Goal: Task Accomplishment & Management: Use online tool/utility

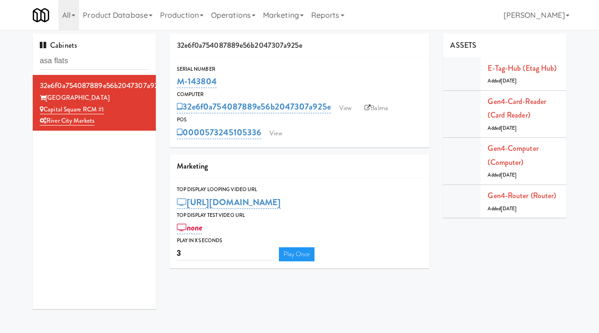
type input "asa flats"
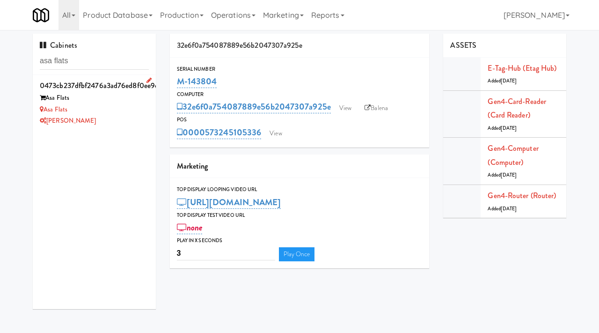
click at [105, 119] on div "[PERSON_NAME]" at bounding box center [94, 121] width 109 height 12
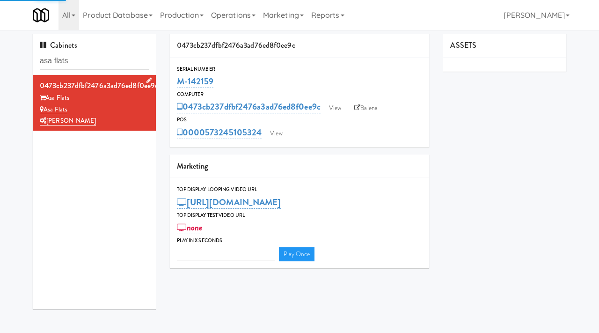
type input "3"
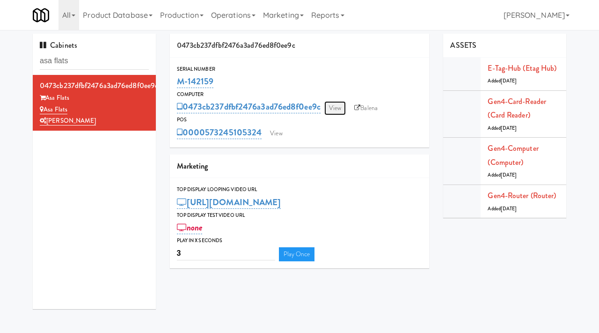
click at [341, 104] on link "View" at bounding box center [336, 108] width 22 height 14
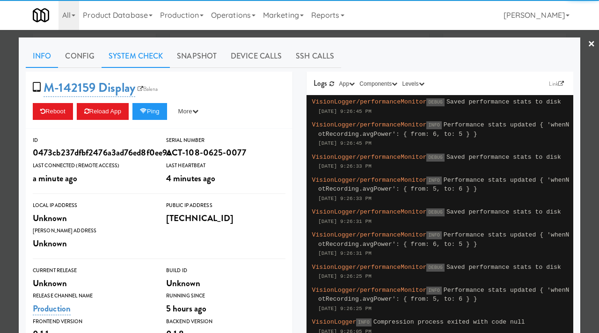
click at [147, 56] on link "System Check" at bounding box center [136, 55] width 68 height 23
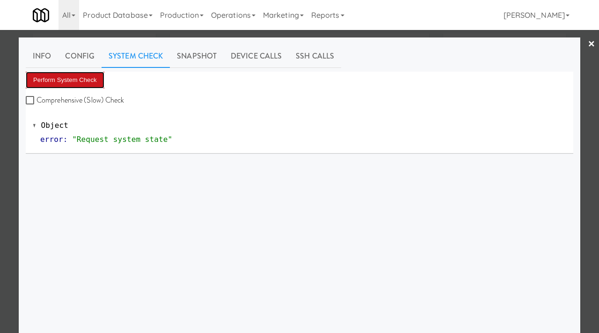
click at [93, 80] on button "Perform System Check" at bounding box center [65, 80] width 79 height 17
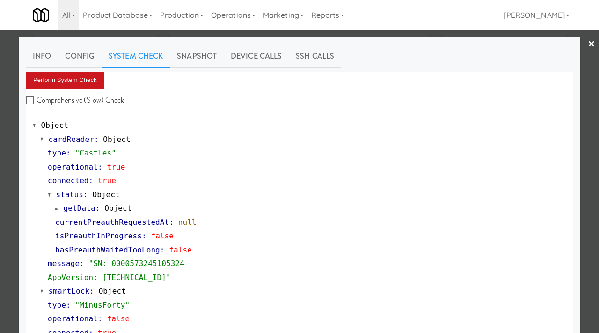
scroll to position [394, 0]
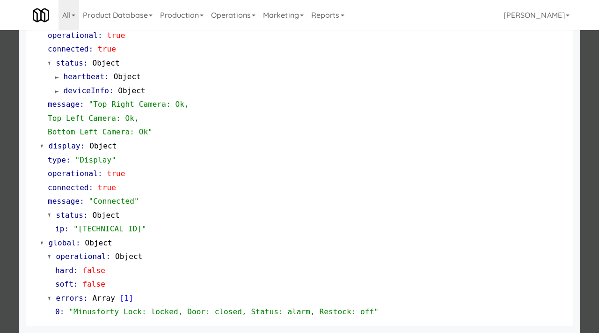
click at [0, 155] on div at bounding box center [299, 166] width 599 height 333
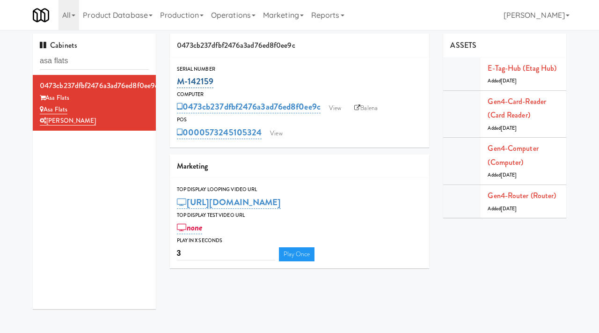
drag, startPoint x: 218, startPoint y: 86, endPoint x: 179, endPoint y: 84, distance: 39.4
click at [179, 84] on div "M-142159" at bounding box center [300, 82] width 246 height 16
copy link "M-142159"
click at [338, 104] on link "View" at bounding box center [336, 108] width 22 height 14
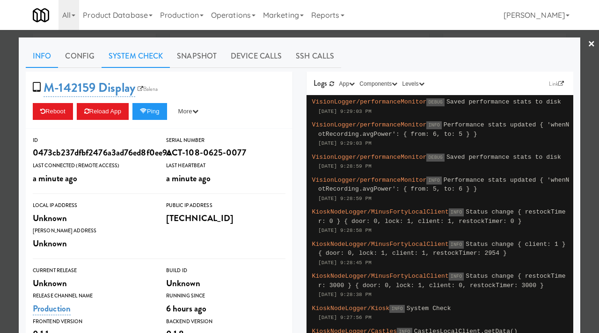
click at [149, 59] on link "System Check" at bounding box center [136, 55] width 68 height 23
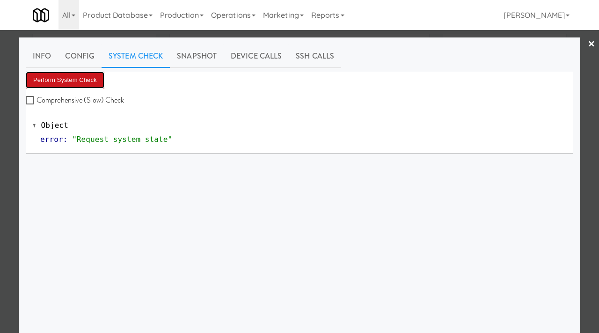
click at [88, 76] on button "Perform System Check" at bounding box center [65, 80] width 79 height 17
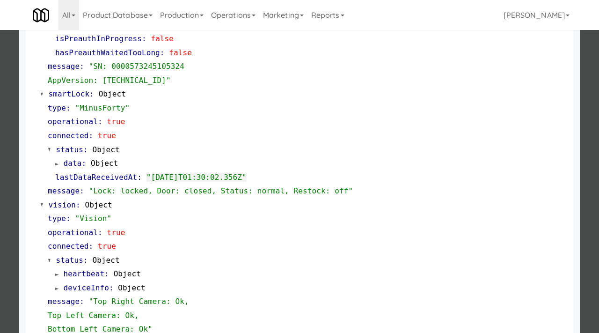
scroll to position [198, 0]
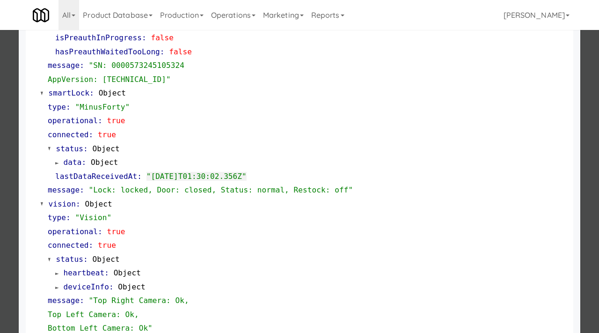
click at [1, 115] on div at bounding box center [299, 166] width 599 height 333
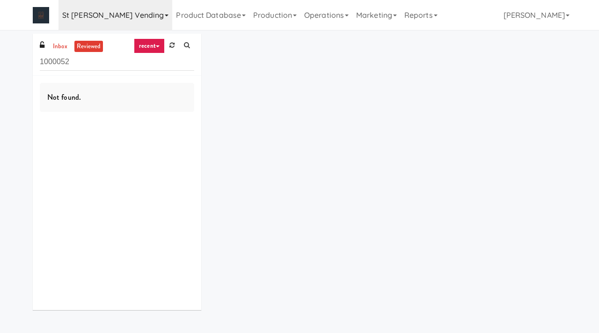
click at [123, 21] on link "St [PERSON_NAME] Vending" at bounding box center [116, 15] width 114 height 30
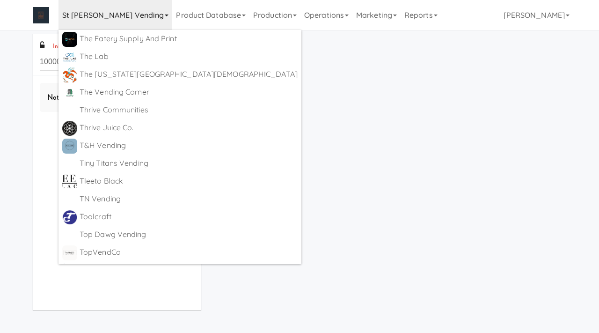
scroll to position [5415, 0]
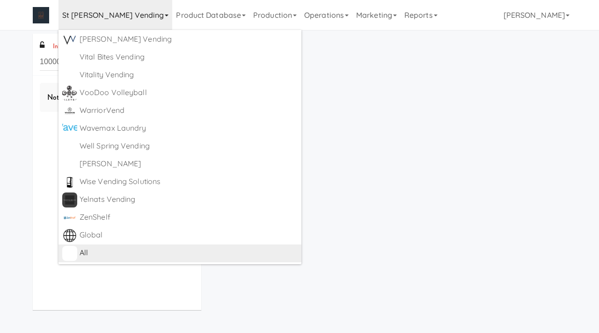
click at [97, 247] on div "All" at bounding box center [189, 253] width 218 height 14
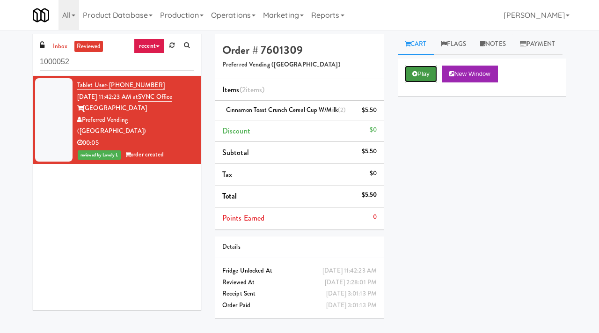
click at [422, 82] on button "Play" at bounding box center [421, 74] width 32 height 17
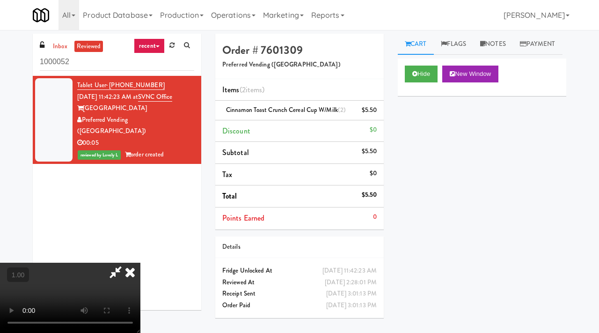
click at [141, 263] on video at bounding box center [70, 298] width 141 height 70
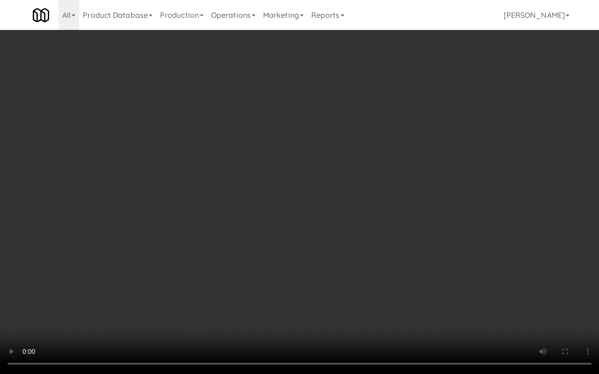
click at [338, 207] on video at bounding box center [299, 187] width 599 height 374
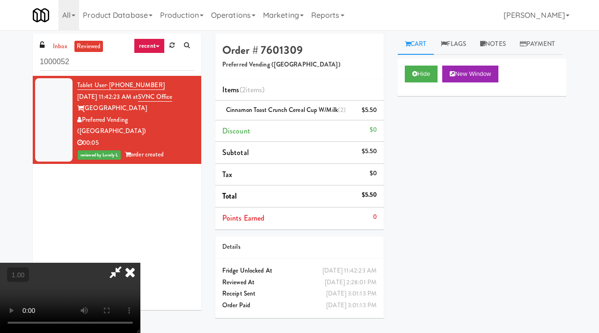
click at [141, 263] on icon at bounding box center [130, 272] width 21 height 19
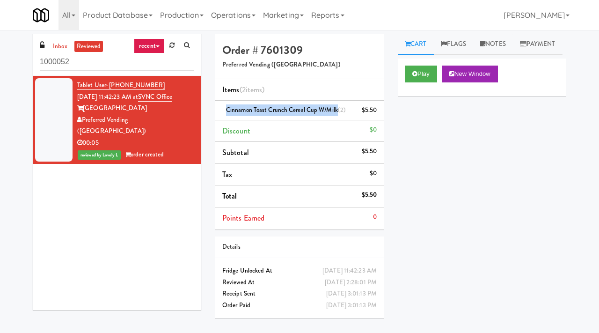
drag, startPoint x: 337, startPoint y: 109, endPoint x: 226, endPoint y: 109, distance: 111.0
click at [226, 109] on div "Cinnamon Toast Crunch Cereal Cup w/Milk (2) $5.50" at bounding box center [299, 110] width 155 height 12
copy span "Cinnamon Toast Crunch Cereal Cup w/Milk"
drag, startPoint x: 194, startPoint y: 98, endPoint x: 151, endPoint y: 98, distance: 43.1
click at [151, 98] on div "Tablet User · (707) 365-8082 Sep 9, 2025 11:42:23 AM at SVNC Office Sacramento …" at bounding box center [135, 120] width 117 height 81
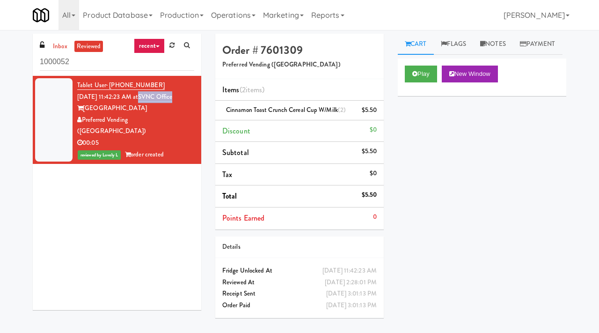
copy link "SVNC Office"
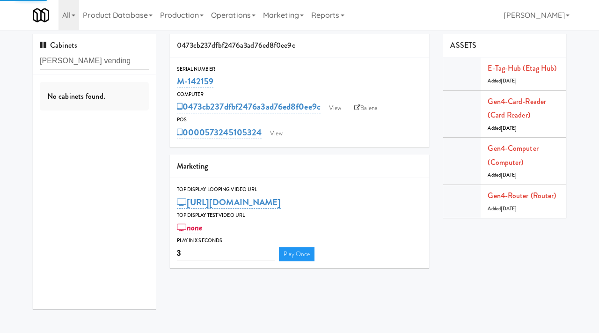
type input "[PERSON_NAME] vending"
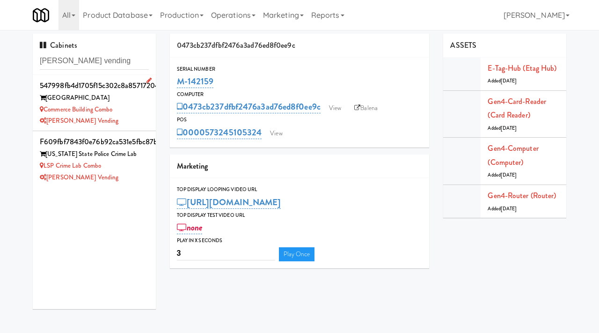
click at [136, 120] on div "[PERSON_NAME] Vending" at bounding box center [94, 121] width 109 height 12
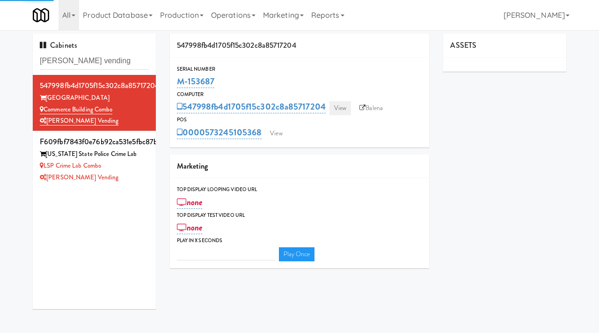
type input "3"
click at [342, 110] on link "View" at bounding box center [341, 108] width 22 height 14
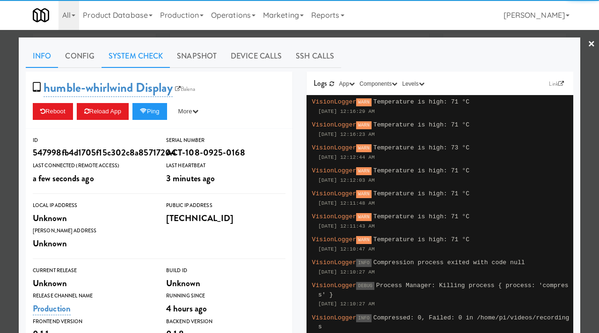
click at [124, 59] on link "System Check" at bounding box center [136, 55] width 68 height 23
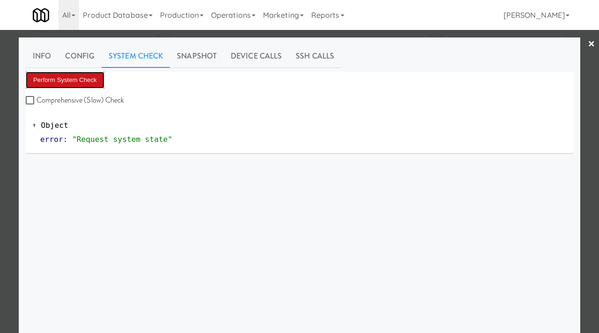
click at [77, 81] on button "Perform System Check" at bounding box center [65, 80] width 79 height 17
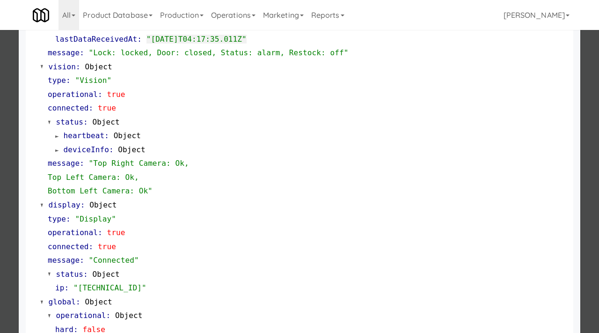
scroll to position [394, 0]
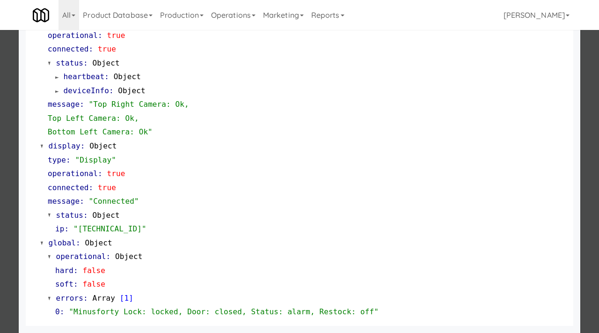
click at [0, 134] on div at bounding box center [299, 166] width 599 height 333
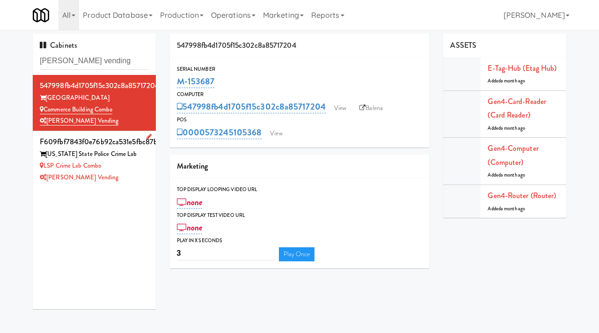
click at [153, 163] on li "f609fbf7843f0e76b92ca531e5fbc87b Louisiana State Police Crime Lab LSP Crime Lab…" at bounding box center [94, 159] width 123 height 56
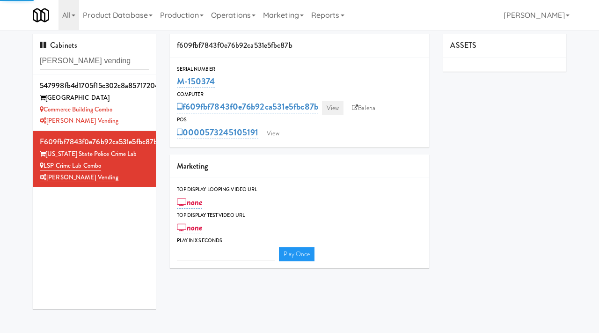
type input "3"
click at [333, 108] on link "View" at bounding box center [333, 108] width 22 height 14
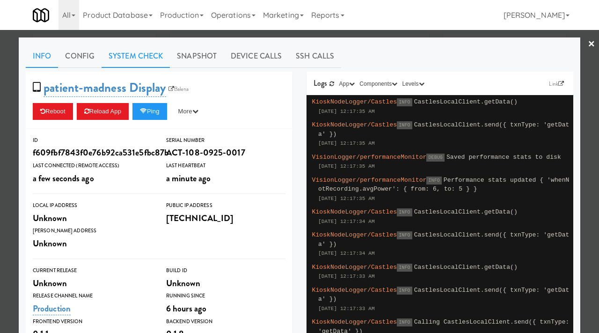
click at [137, 56] on link "System Check" at bounding box center [136, 55] width 68 height 23
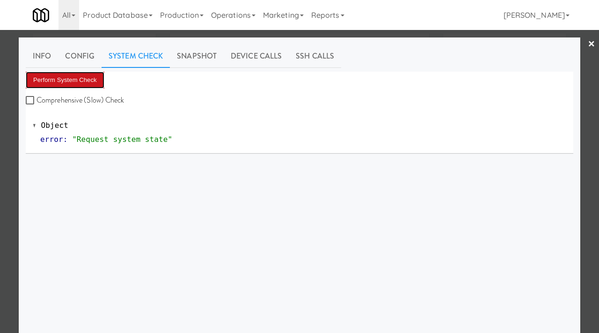
click at [74, 74] on button "Perform System Check" at bounding box center [65, 80] width 79 height 17
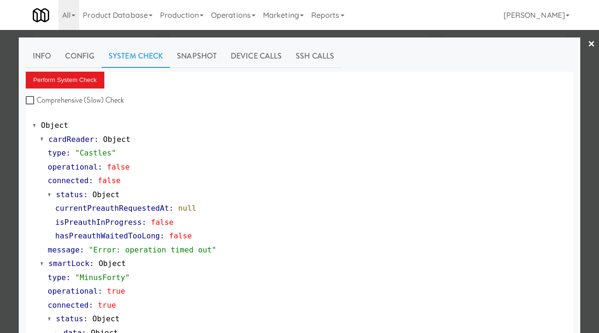
click at [0, 221] on div at bounding box center [299, 166] width 599 height 333
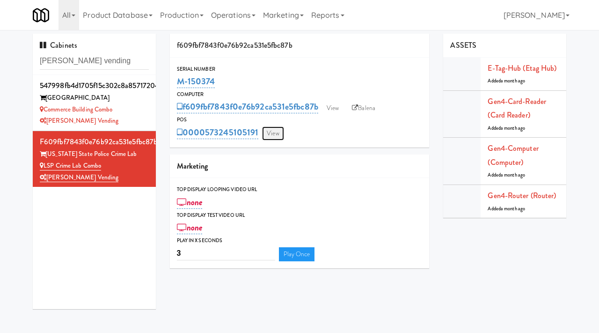
click at [271, 132] on link "View" at bounding box center [273, 133] width 22 height 14
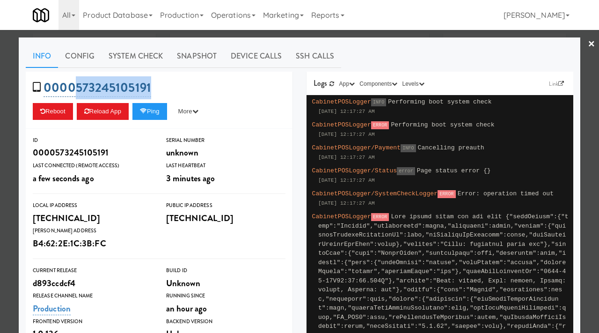
drag, startPoint x: 161, startPoint y: 87, endPoint x: 76, endPoint y: 94, distance: 84.6
click at [76, 94] on div "0000573245105191 Reboot Reload App Ping More Ping Server Restart Server Force R…" at bounding box center [159, 100] width 267 height 57
copy link "573245105191"
click at [147, 112] on icon at bounding box center [143, 111] width 7 height 6
click at [15, 200] on div at bounding box center [299, 166] width 599 height 333
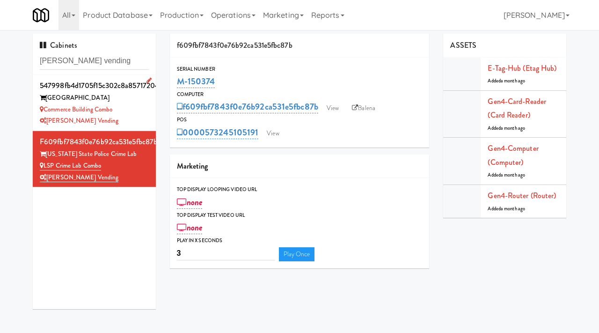
click at [139, 116] on div "[PERSON_NAME] Vending" at bounding box center [94, 121] width 109 height 12
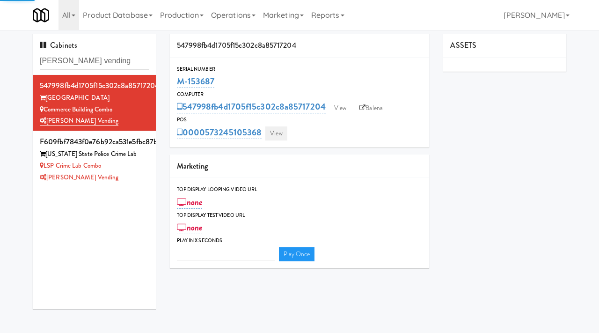
type input "3"
click at [279, 133] on link "View" at bounding box center [277, 133] width 22 height 14
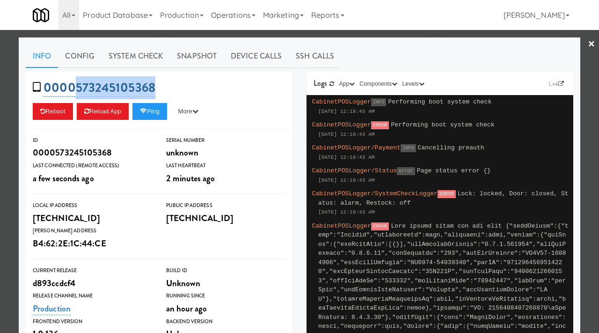
drag, startPoint x: 164, startPoint y: 83, endPoint x: 77, endPoint y: 89, distance: 87.3
click at [77, 89] on div "0000573245105368 Reboot Reload App Ping More Ping Server Restart Server Force R…" at bounding box center [159, 100] width 267 height 57
copy link "573245105368"
click at [0, 158] on div at bounding box center [299, 166] width 599 height 333
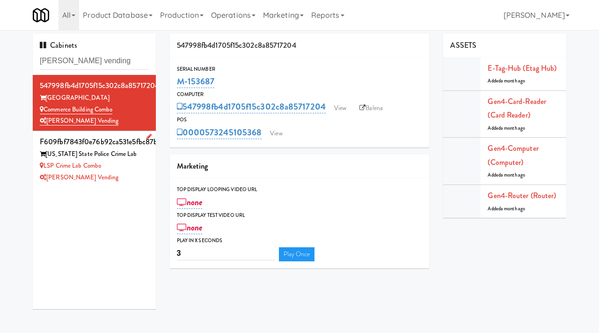
click at [134, 181] on div "[PERSON_NAME] Vending" at bounding box center [94, 178] width 109 height 12
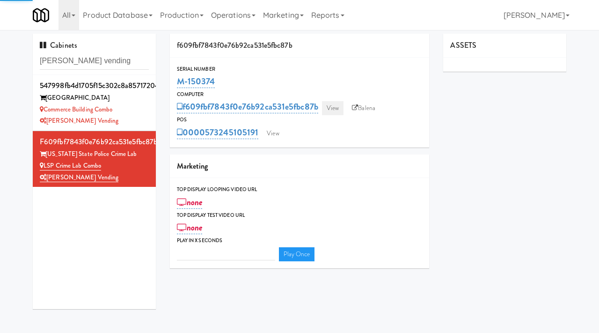
type input "3"
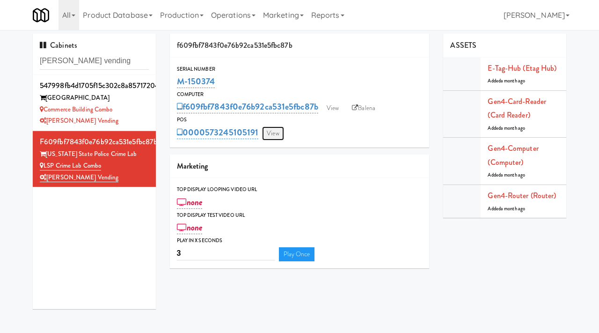
click at [273, 137] on link "View" at bounding box center [273, 133] width 22 height 14
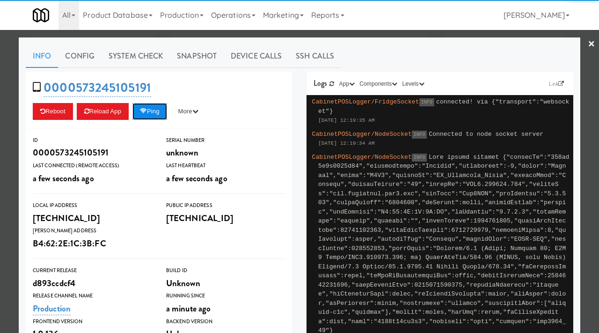
click at [151, 105] on button "Ping" at bounding box center [150, 111] width 35 height 17
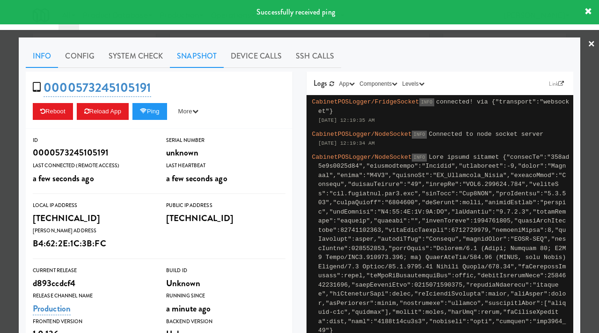
click at [202, 57] on link "Snapshot" at bounding box center [197, 55] width 54 height 23
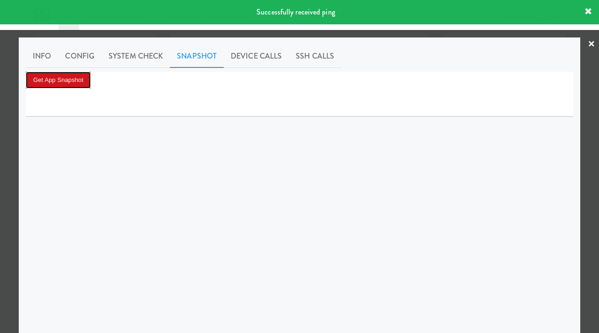
click at [68, 76] on button "Get App Snapshot" at bounding box center [58, 80] width 65 height 17
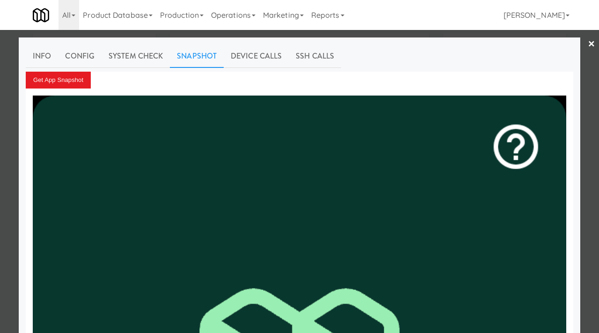
click at [0, 114] on div at bounding box center [299, 166] width 599 height 333
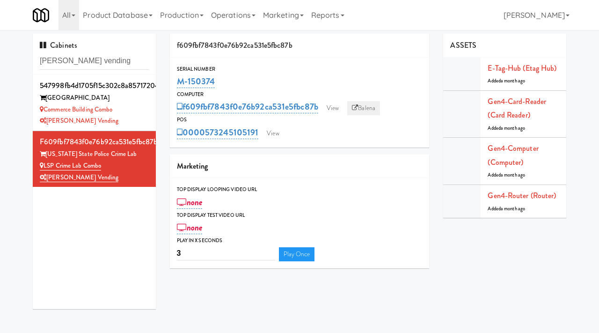
click at [363, 113] on link "Balena" at bounding box center [364, 108] width 33 height 14
click at [118, 120] on div "[PERSON_NAME] Vending" at bounding box center [94, 121] width 109 height 12
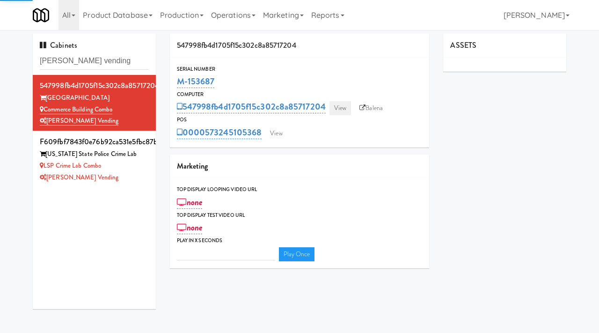
type input "3"
click at [339, 107] on link "View" at bounding box center [341, 108] width 22 height 14
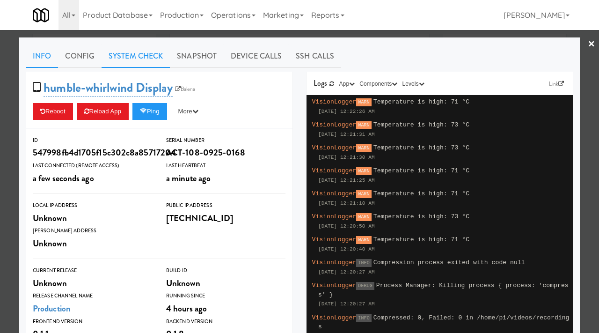
click at [146, 56] on link "System Check" at bounding box center [136, 55] width 68 height 23
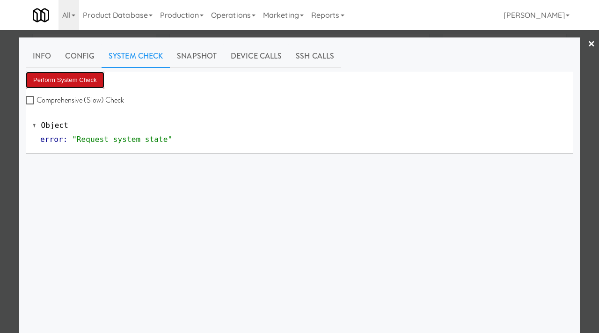
click at [94, 78] on button "Perform System Check" at bounding box center [65, 80] width 79 height 17
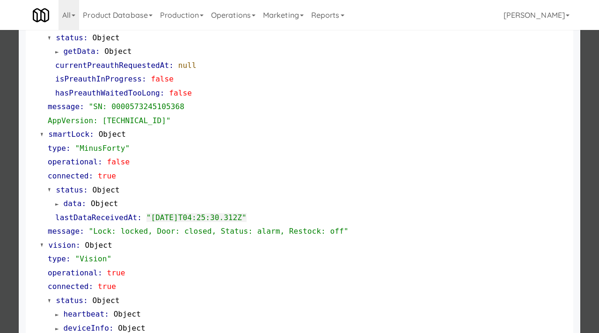
scroll to position [161, 0]
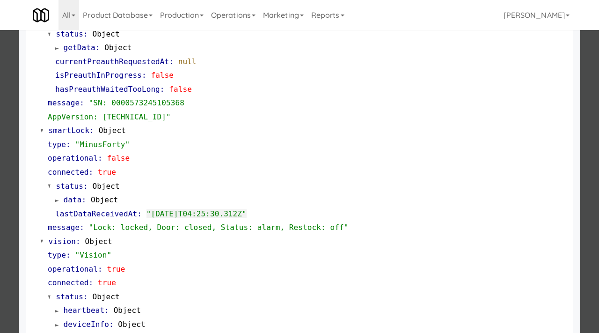
click at [0, 211] on div at bounding box center [299, 166] width 599 height 333
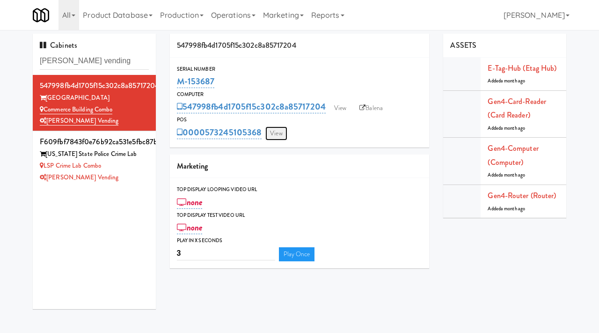
click at [277, 131] on link "View" at bounding box center [277, 133] width 22 height 14
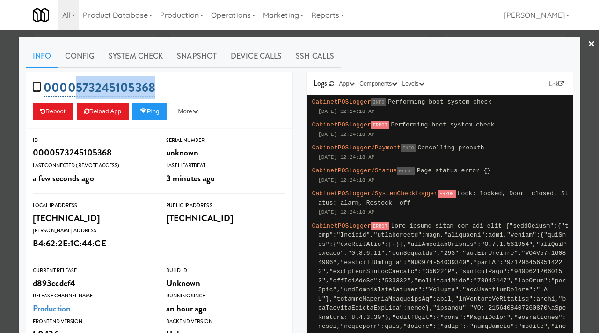
drag, startPoint x: 157, startPoint y: 84, endPoint x: 74, endPoint y: 85, distance: 82.9
click at [74, 85] on div "0000573245105368 Reboot Reload App Ping More Ping Server Restart Server Force R…" at bounding box center [159, 100] width 267 height 57
copy link "573245105368"
click at [0, 152] on div at bounding box center [299, 166] width 599 height 333
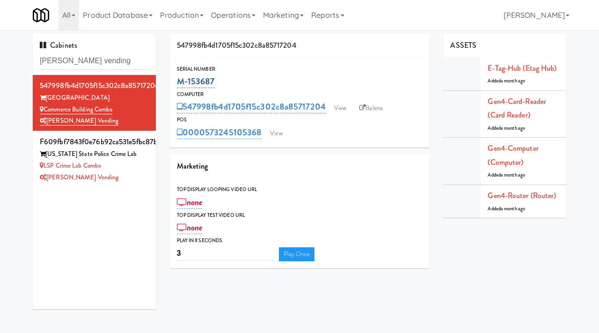
drag, startPoint x: 222, startPoint y: 84, endPoint x: 178, endPoint y: 80, distance: 44.2
click at [178, 80] on div "M-153687" at bounding box center [300, 82] width 246 height 16
copy link "M-153687"
drag, startPoint x: 123, startPoint y: 110, endPoint x: 46, endPoint y: 108, distance: 76.4
click at [46, 108] on div "Commerce Building Combo" at bounding box center [94, 110] width 109 height 12
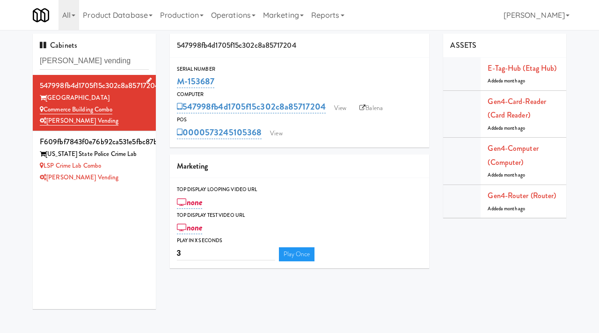
copy link "Commerce Building Combo"
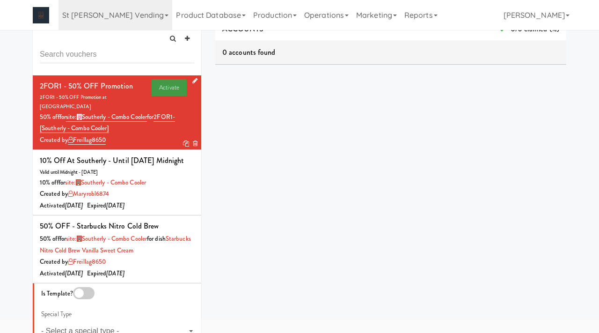
click at [171, 88] on link "Activate" at bounding box center [169, 87] width 35 height 17
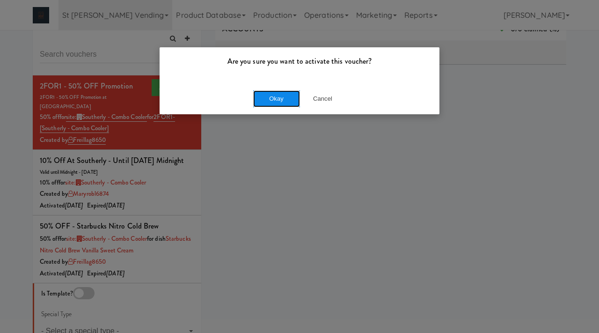
click at [289, 105] on button "Okay" at bounding box center [276, 98] width 47 height 17
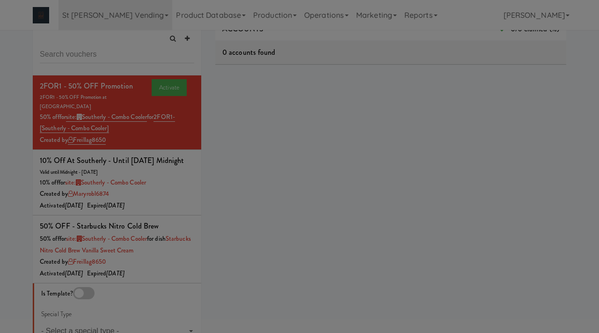
click at [289, 97] on div "Okay Cancel" at bounding box center [300, 81] width 280 height 31
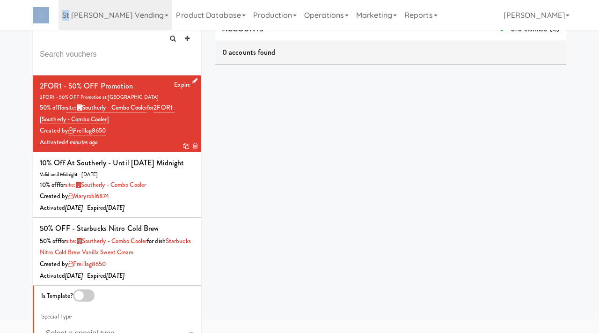
click at [193, 82] on icon at bounding box center [194, 81] width 5 height 6
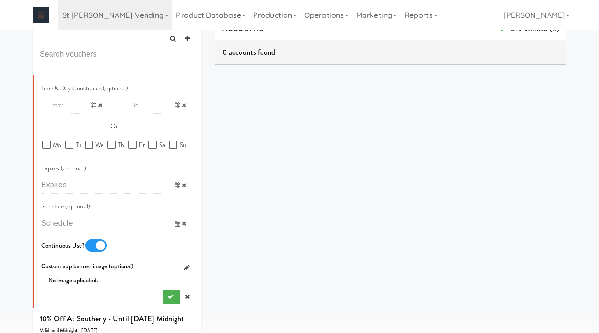
scroll to position [530, 0]
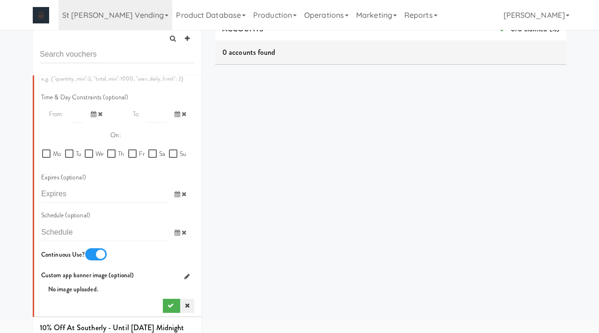
click at [188, 303] on icon at bounding box center [187, 306] width 5 height 6
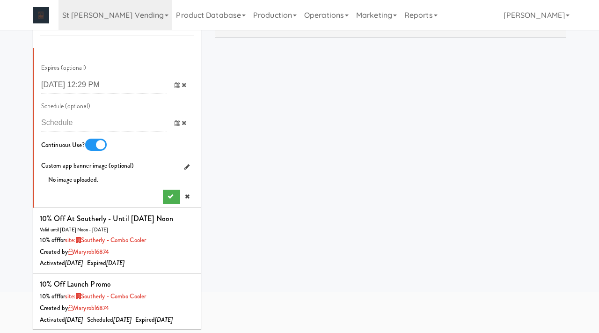
scroll to position [79, 0]
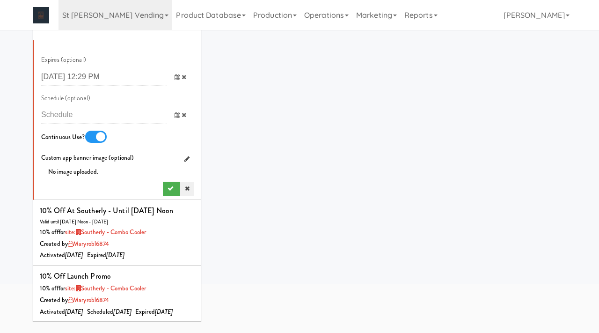
click at [189, 185] on icon at bounding box center [187, 188] width 5 height 6
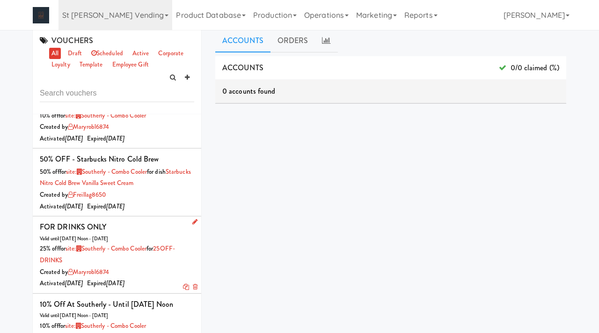
scroll to position [140, 0]
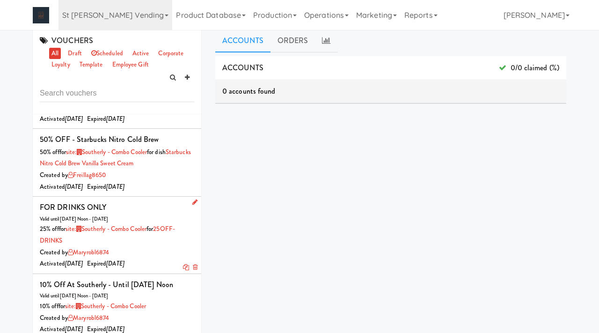
click at [193, 199] on icon at bounding box center [194, 202] width 5 height 6
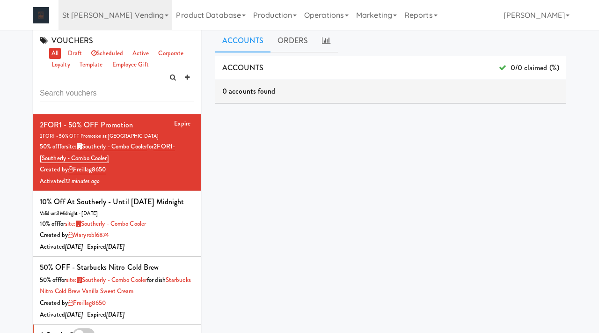
scroll to position [0, 0]
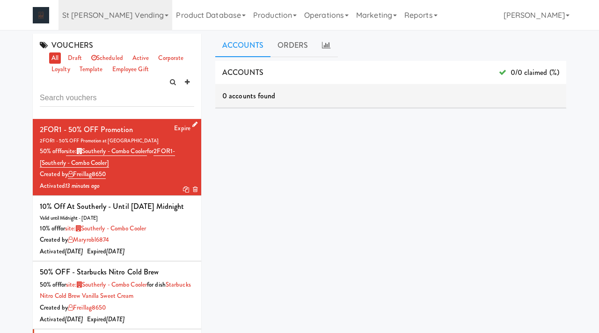
click at [195, 123] on icon at bounding box center [194, 124] width 5 height 6
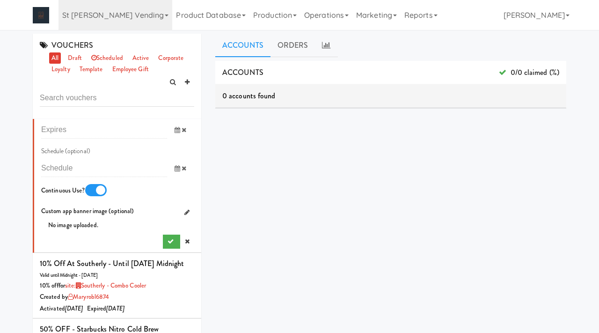
scroll to position [641, 0]
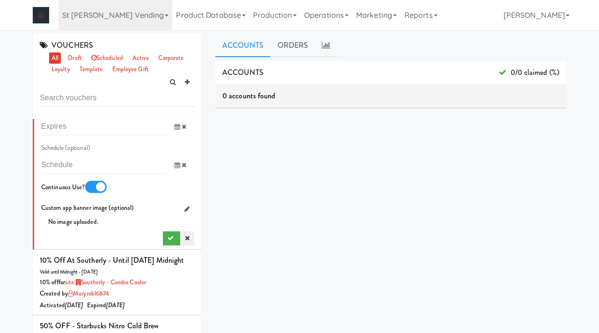
click at [186, 241] on icon at bounding box center [187, 238] width 5 height 6
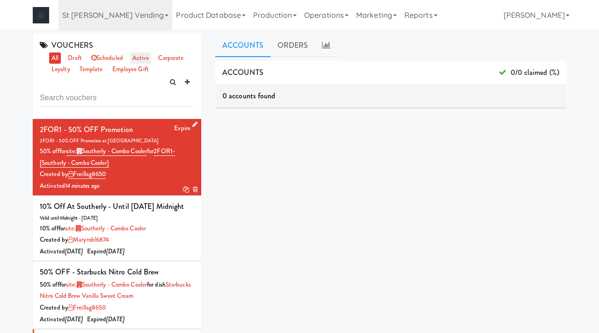
click at [141, 61] on link "active" at bounding box center [141, 58] width 22 height 12
